Goal: Check status: Check status

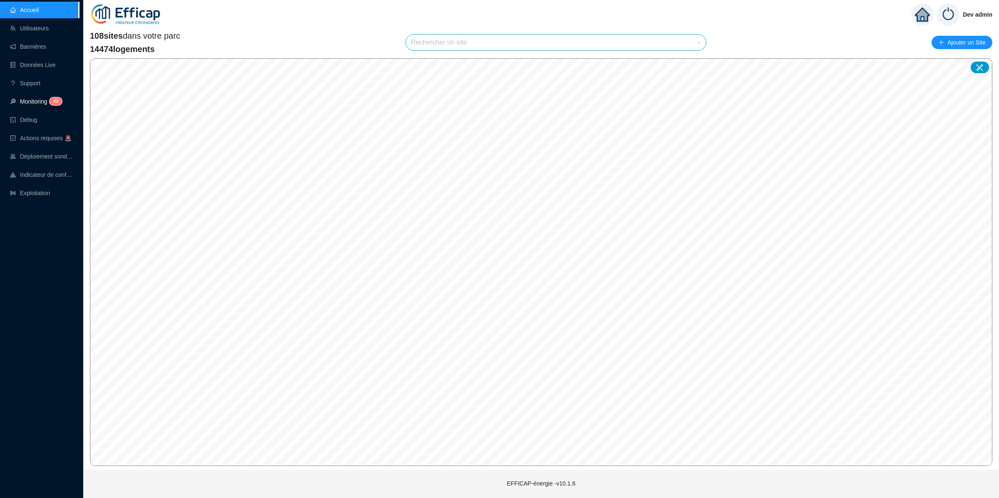
click at [43, 98] on link "Monitoring 4 9" at bounding box center [35, 101] width 50 height 7
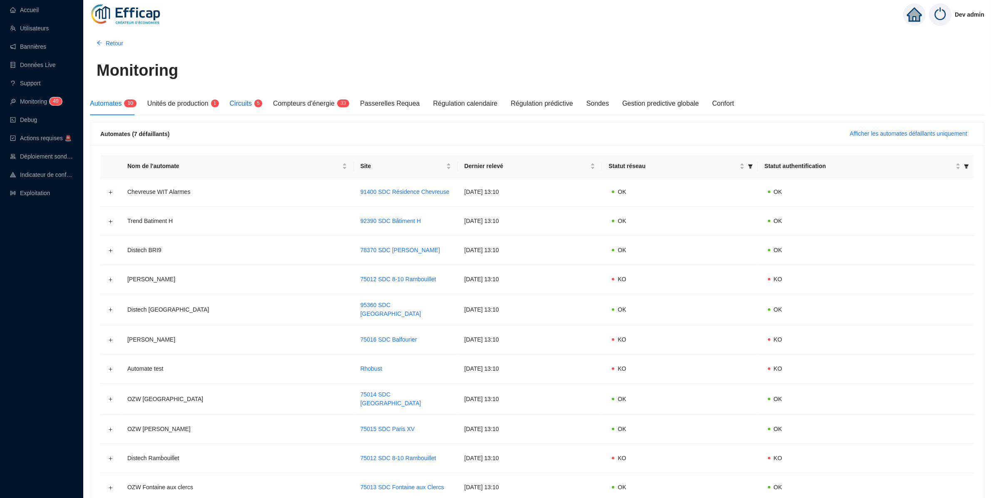
click at [252, 102] on span "Circuits" at bounding box center [241, 103] width 22 height 7
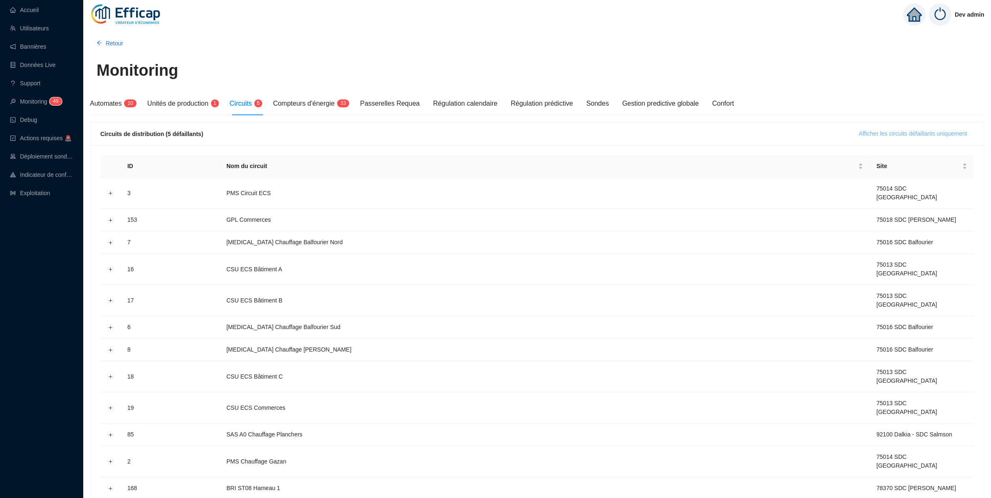
click at [874, 133] on span "Afficher les circuits défaillants uniquement" at bounding box center [913, 133] width 108 height 9
